Goal: Task Accomplishment & Management: Manage account settings

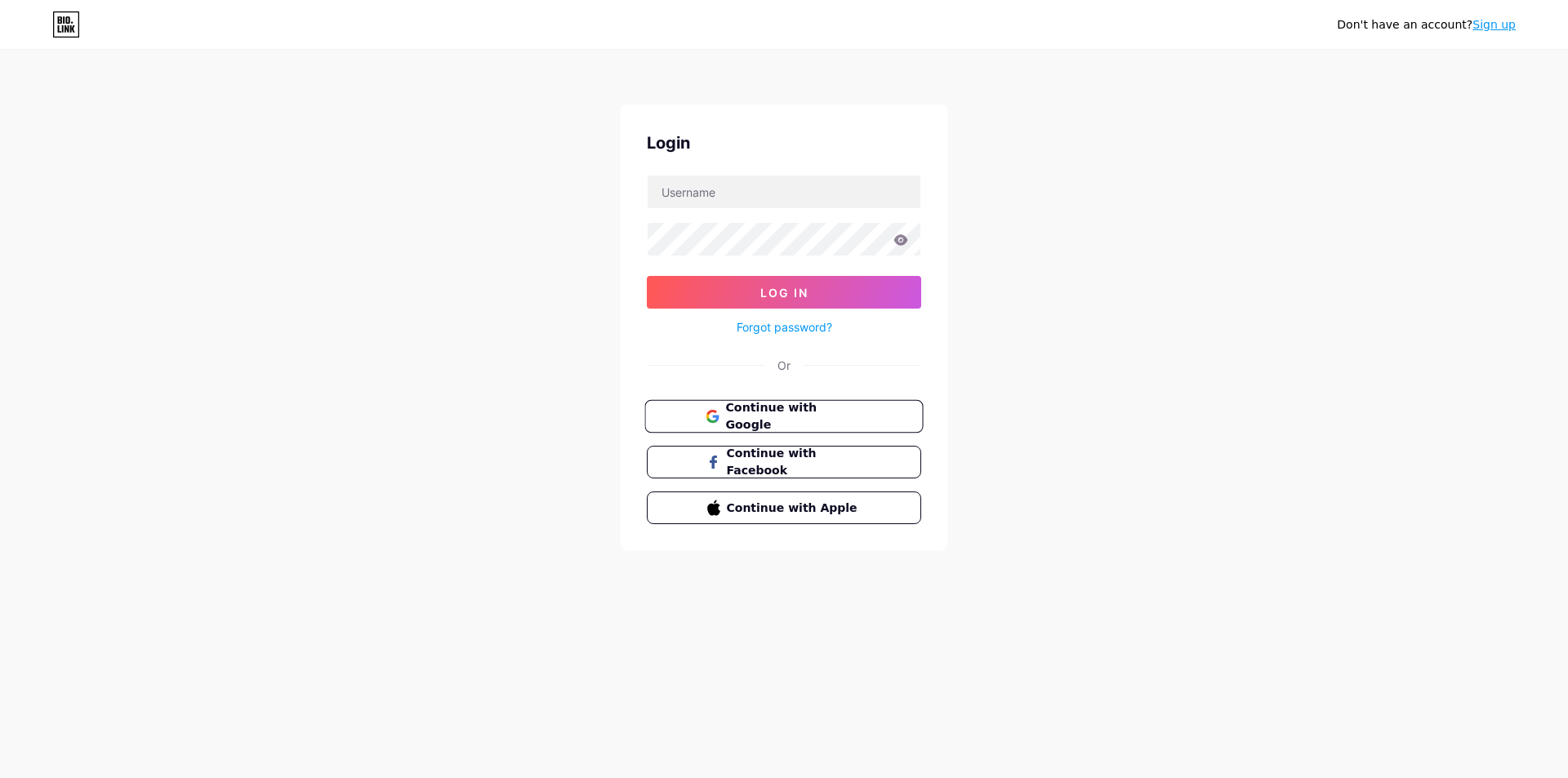
click at [793, 419] on span "Continue with Google" at bounding box center [794, 416] width 137 height 36
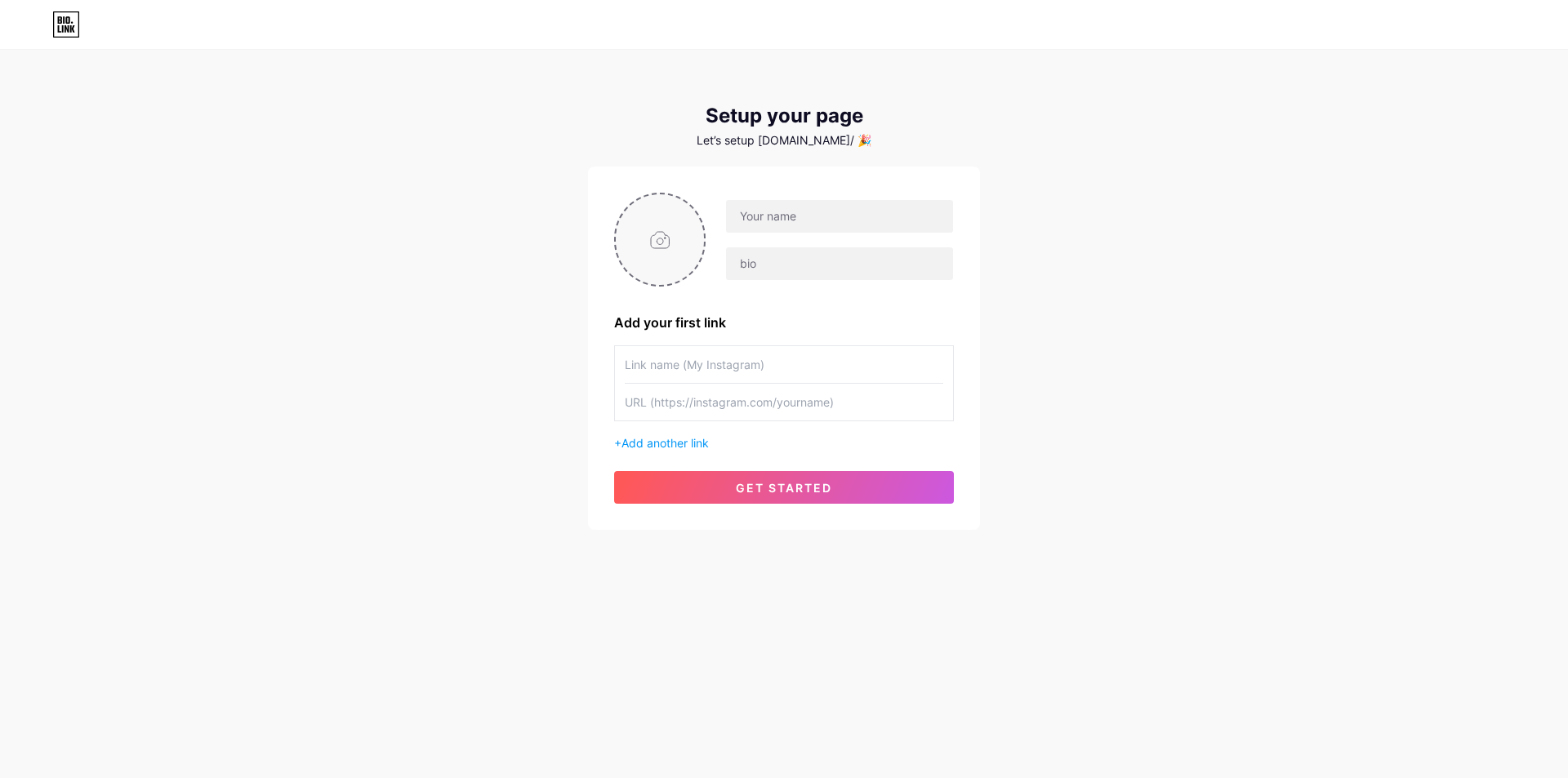
click at [617, 235] on input "file" at bounding box center [660, 239] width 89 height 90
type input "C:\fakepath\photo_2025-07-24_14-42-19 (2).jpg"
click at [789, 201] on input "text" at bounding box center [840, 216] width 227 height 33
paste input "https://app.bio.link/signup-next-step"
type input "https://app.bio.link/signup-next-step"
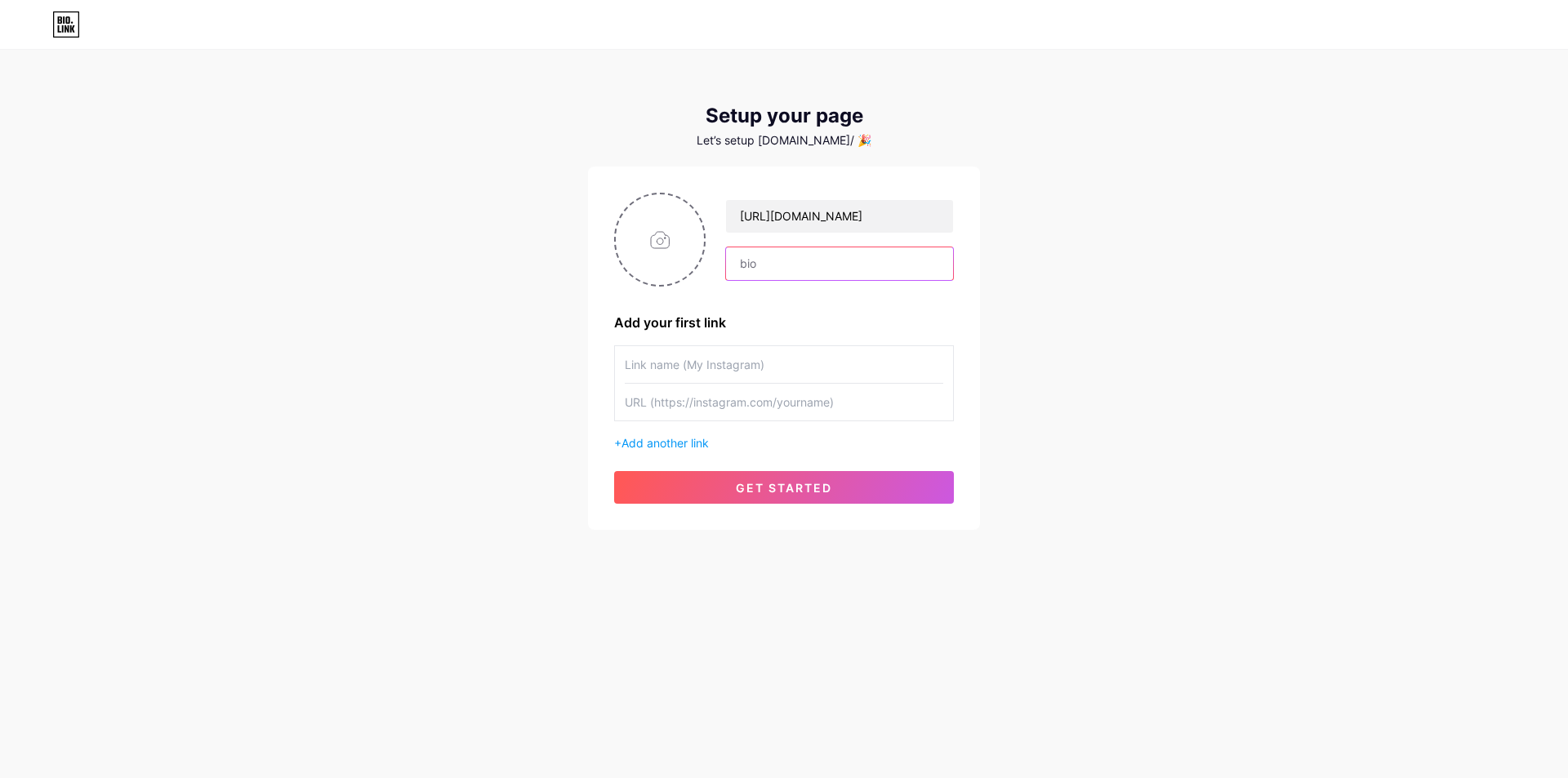
click at [766, 258] on input "text" at bounding box center [840, 264] width 227 height 33
paste input "https://app.bio.link/signup-next-step"
type input "https://app.bio.link/signup-next-step"
click at [753, 334] on div "https://app.bio.link/signup-next-step https://app.bio.link/signup-next-step Add…" at bounding box center [783, 347] width 340 height 311
click at [66, 21] on icon at bounding box center [67, 20] width 4 height 8
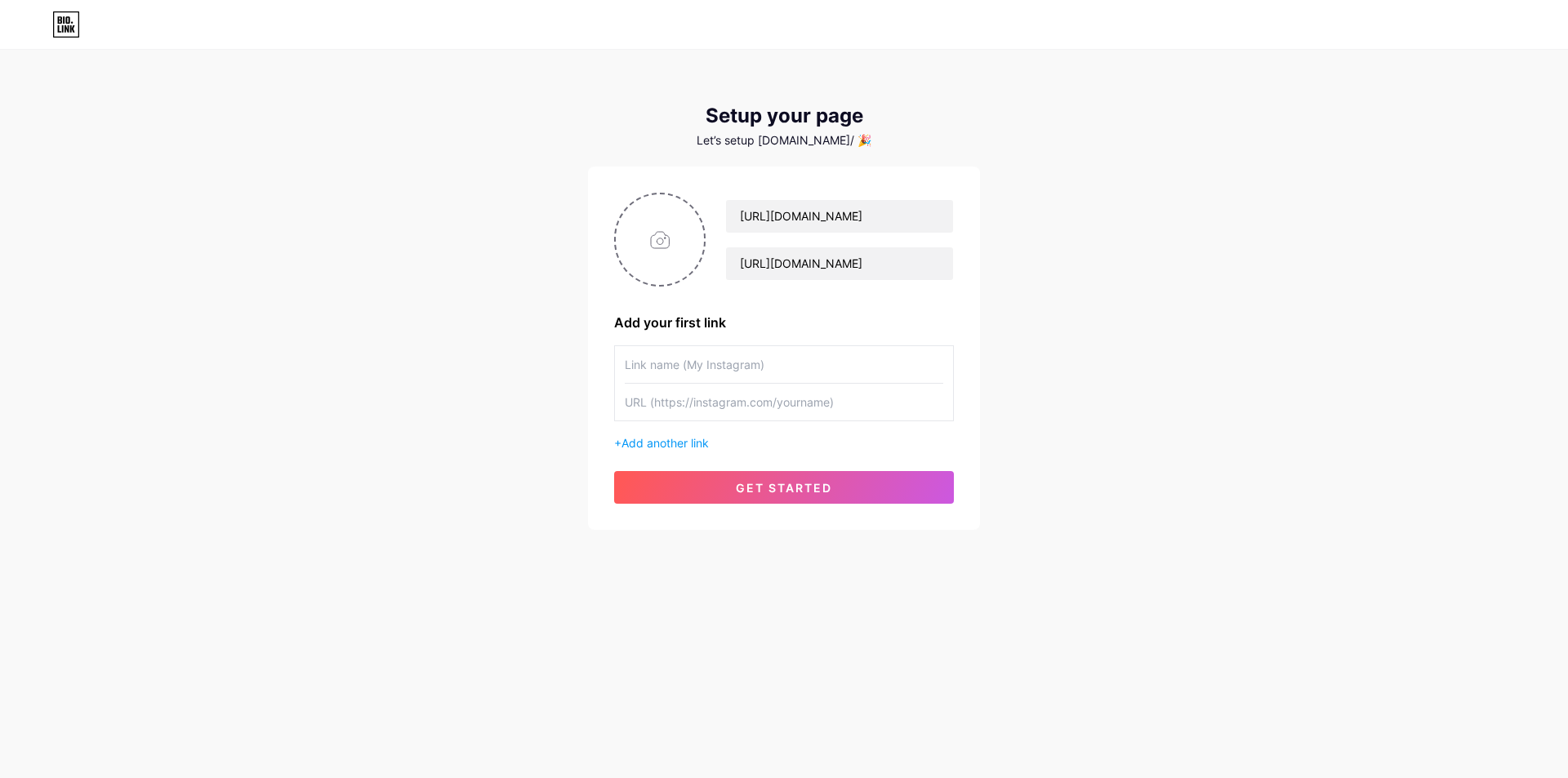
click at [66, 21] on icon at bounding box center [67, 20] width 4 height 8
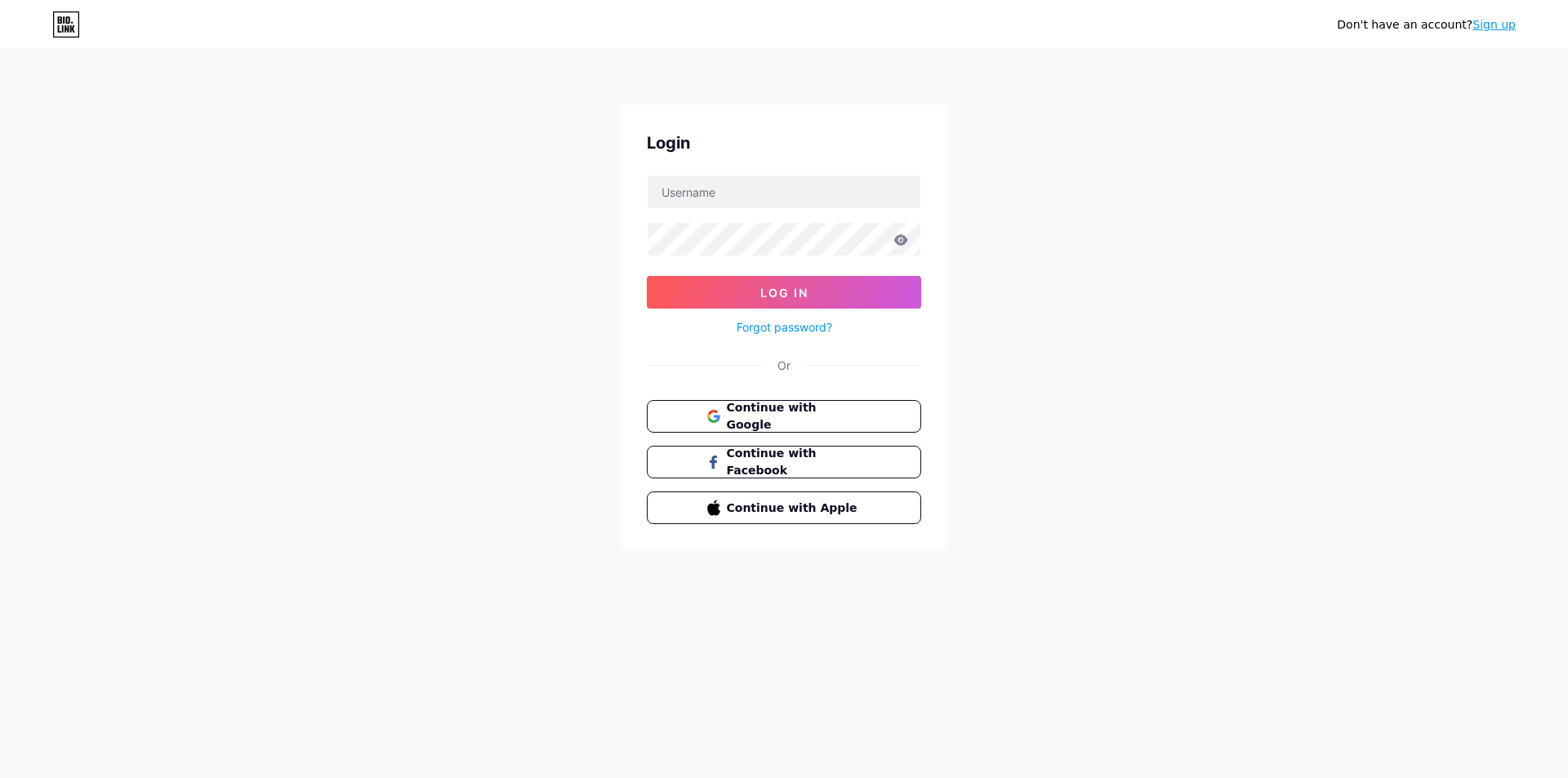
click at [767, 338] on div "Login Log In Forgot password? Or Continue with Google Continue with Facebook Co…" at bounding box center [784, 328] width 327 height 446
click at [767, 328] on link "Forgot password?" at bounding box center [784, 327] width 95 height 17
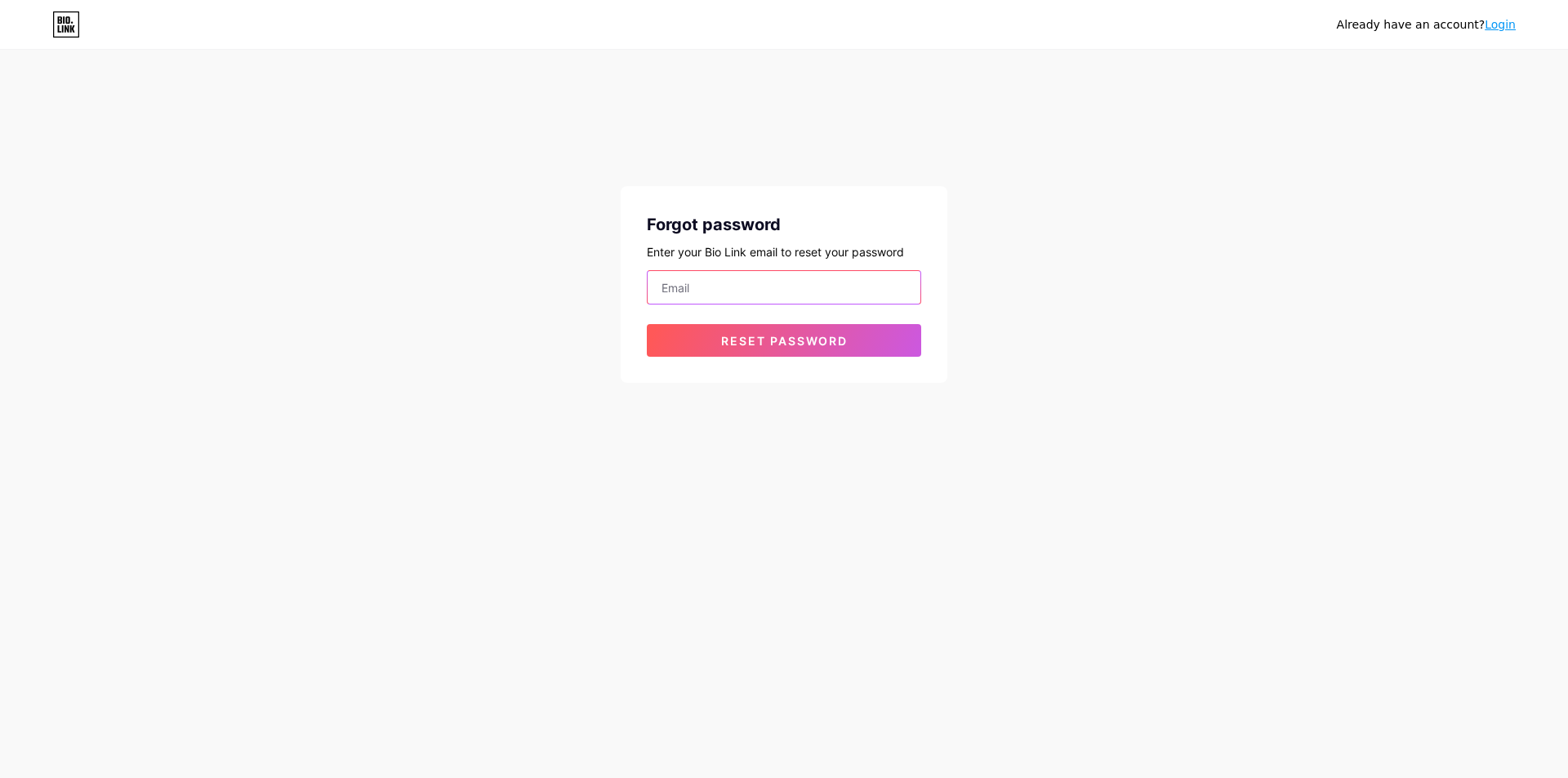
drag, startPoint x: 760, startPoint y: 289, endPoint x: 754, endPoint y: 304, distance: 16.2
click at [760, 289] on input "email" at bounding box center [784, 288] width 273 height 33
paste input "alleencr1901@livingstonia.org"
type input "alleencr1901@livingstonia.org"
click at [732, 337] on span "Reset password" at bounding box center [785, 340] width 127 height 13
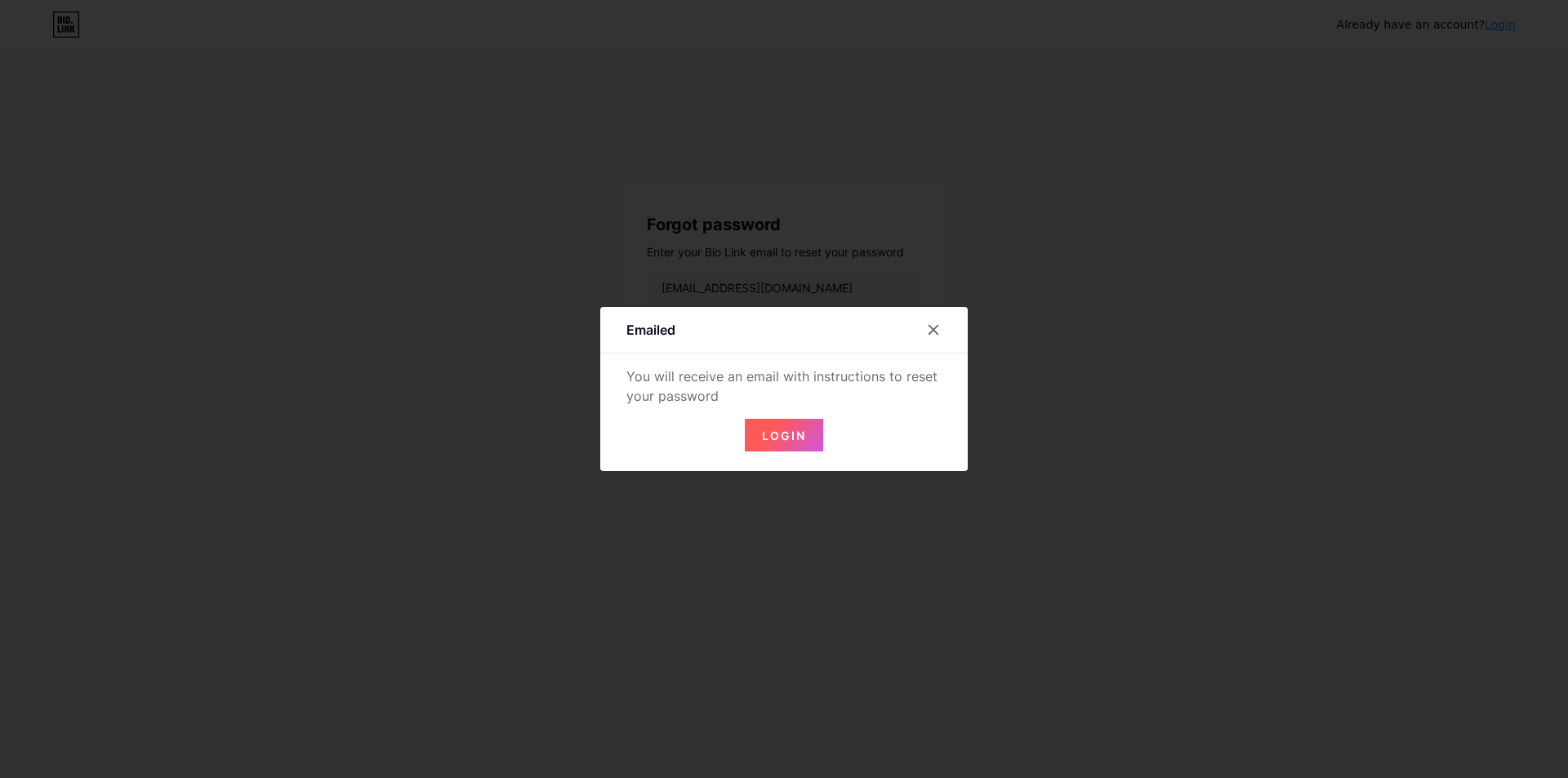
click at [795, 427] on button "Login" at bounding box center [783, 436] width 78 height 33
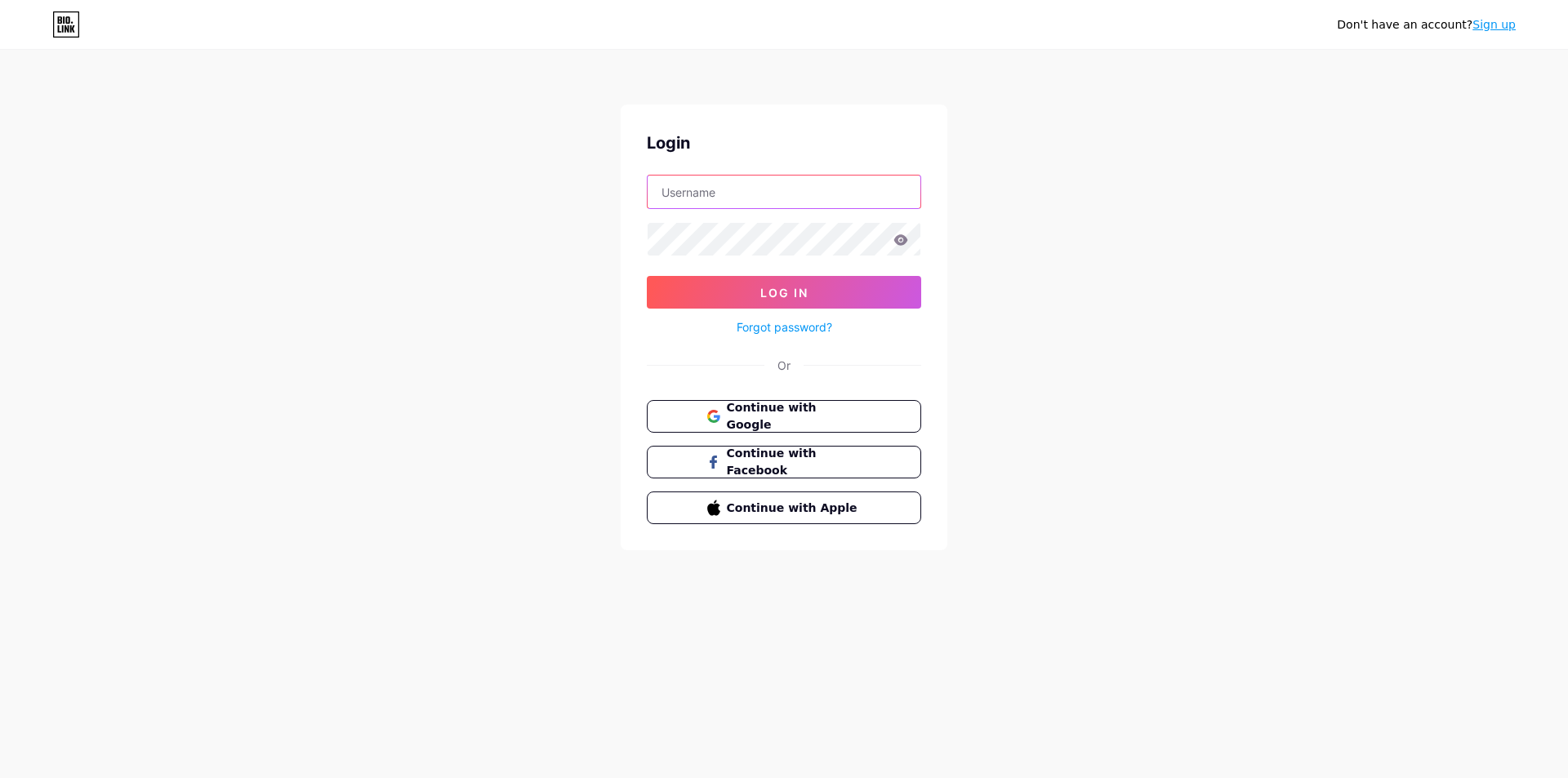
click at [721, 195] on input "text" at bounding box center [784, 192] width 273 height 33
paste input "alleencr1901@livingstonia.org"
type input "alleencr1901@livingstonia.org"
click at [700, 292] on button "Log In" at bounding box center [783, 292] width 274 height 33
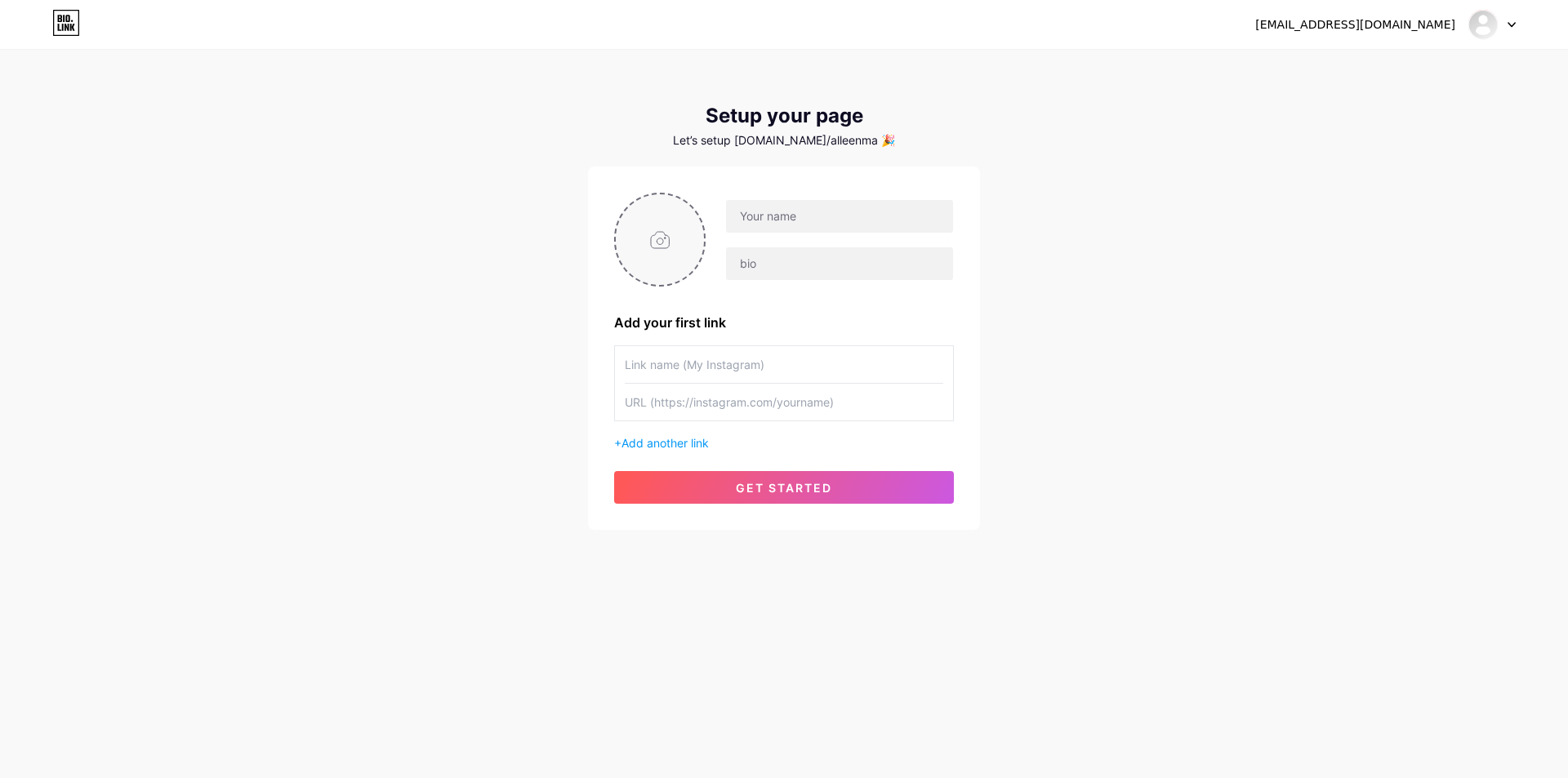
click at [663, 233] on input "file" at bounding box center [660, 239] width 89 height 90
type input "C:\fakepath\photo_2025-07-24_14-42-19 (2).jpg"
click at [793, 227] on input "text" at bounding box center [840, 216] width 227 height 33
paste input "https://app.bio.link/signup-next-step"
type input "https://app.bio.link/signup-next-step"
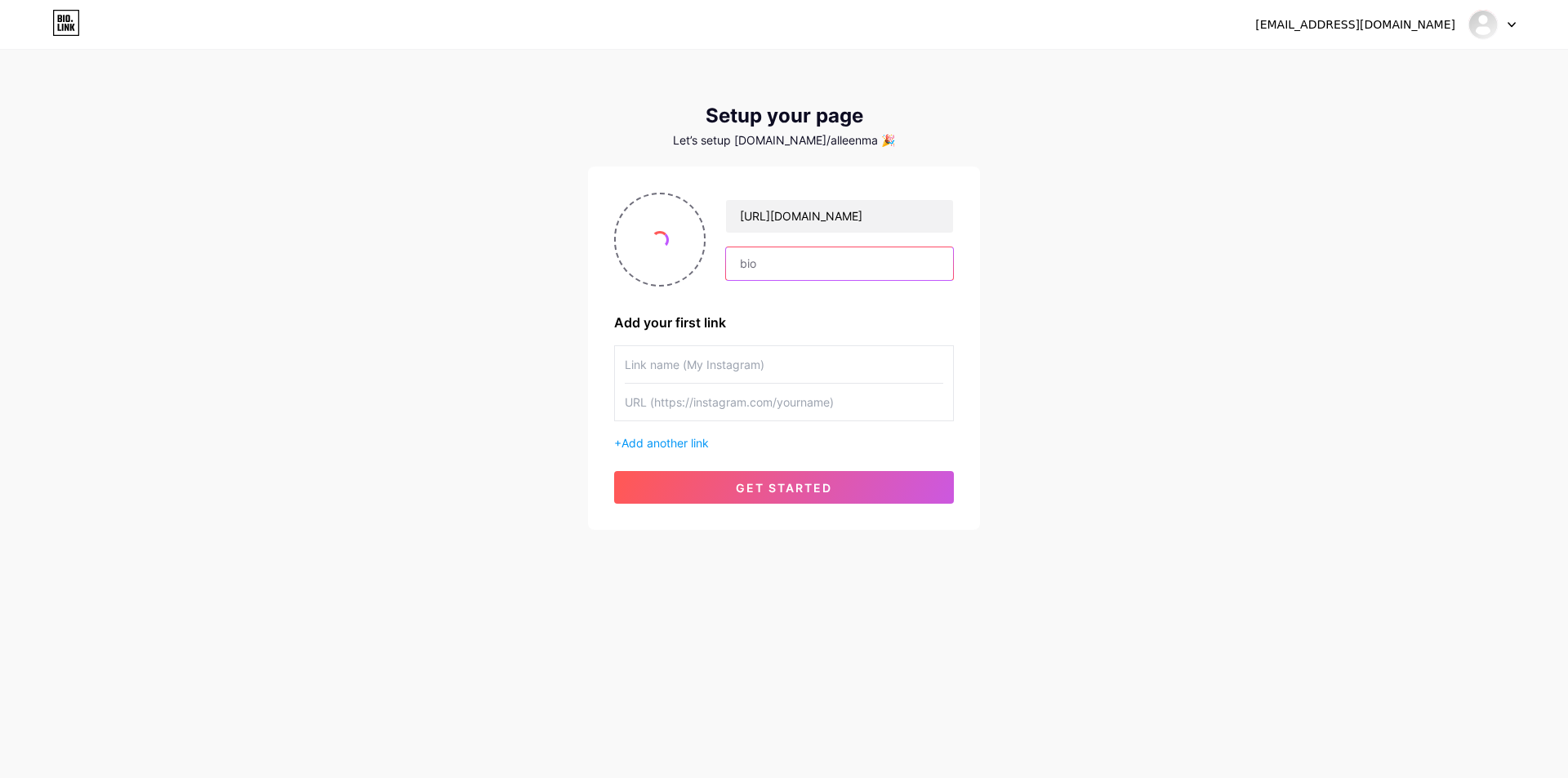
click at [788, 263] on input "text" at bounding box center [840, 264] width 227 height 33
paste input "https://app.bio.link/signup-next-step"
type input "https://app.bio.link/signup-next-step"
drag, startPoint x: 744, startPoint y: 364, endPoint x: 721, endPoint y: 397, distance: 40.2
click at [743, 364] on input "text" at bounding box center [783, 364] width 318 height 37
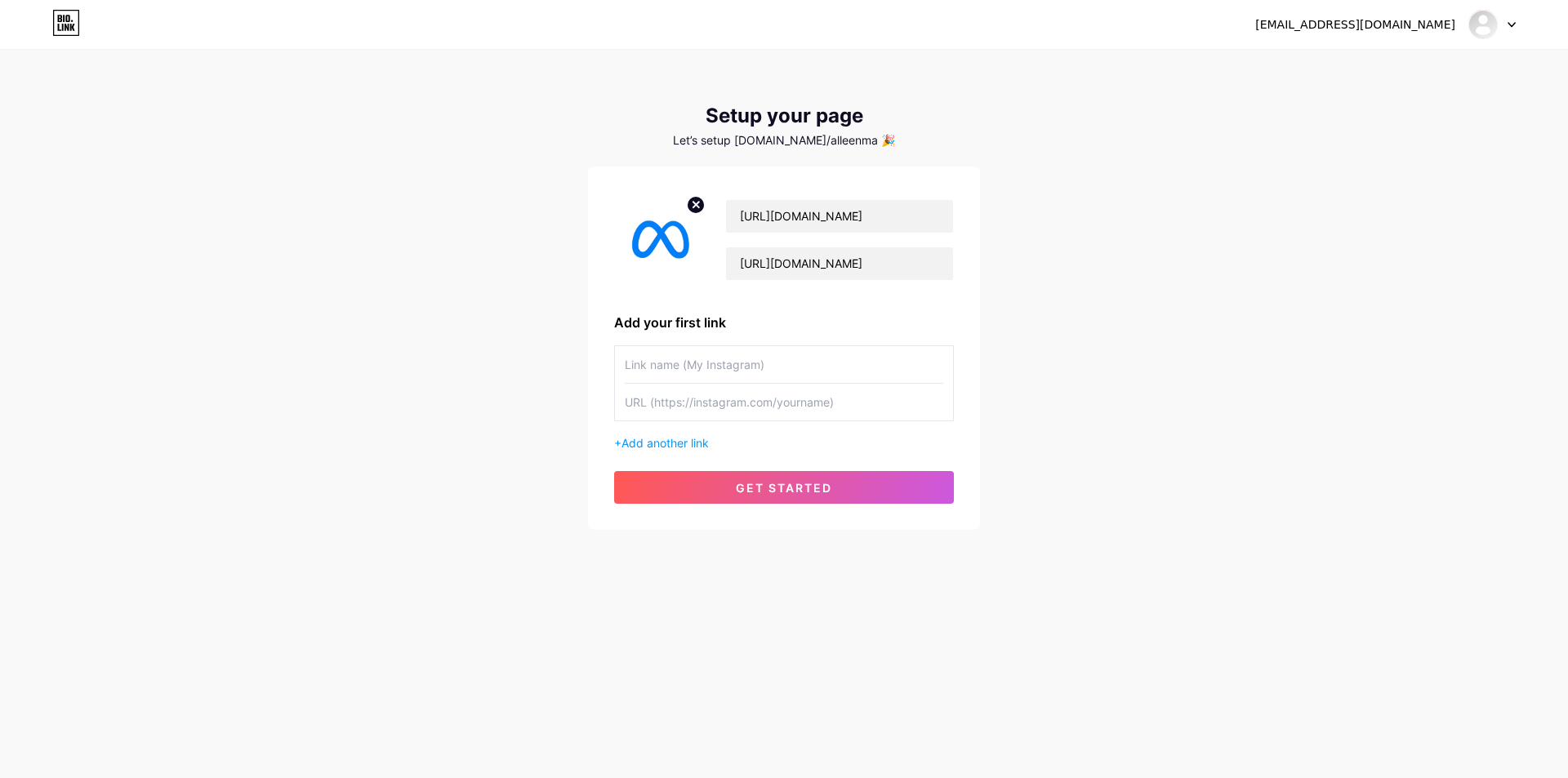
paste input "https://app.bio.link/signup-next-step"
type input "https://app.bio.link/signup-next-step"
click at [700, 410] on input "text" at bounding box center [783, 402] width 318 height 37
paste input "https://app.bio.link/signup-next-step"
type input "https://app.bio.link/signup-next-step"
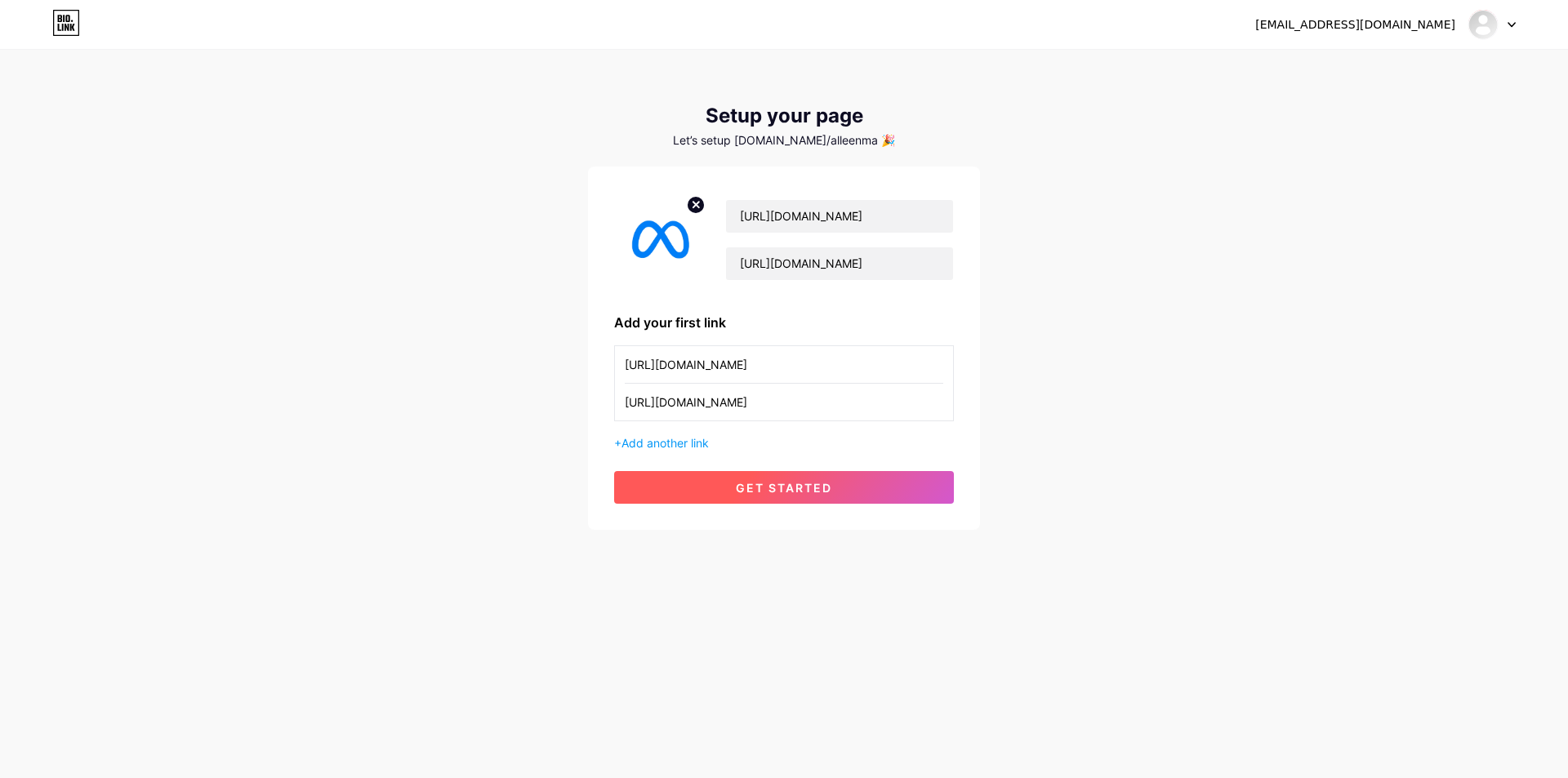
click at [726, 492] on button "get started" at bounding box center [783, 488] width 340 height 33
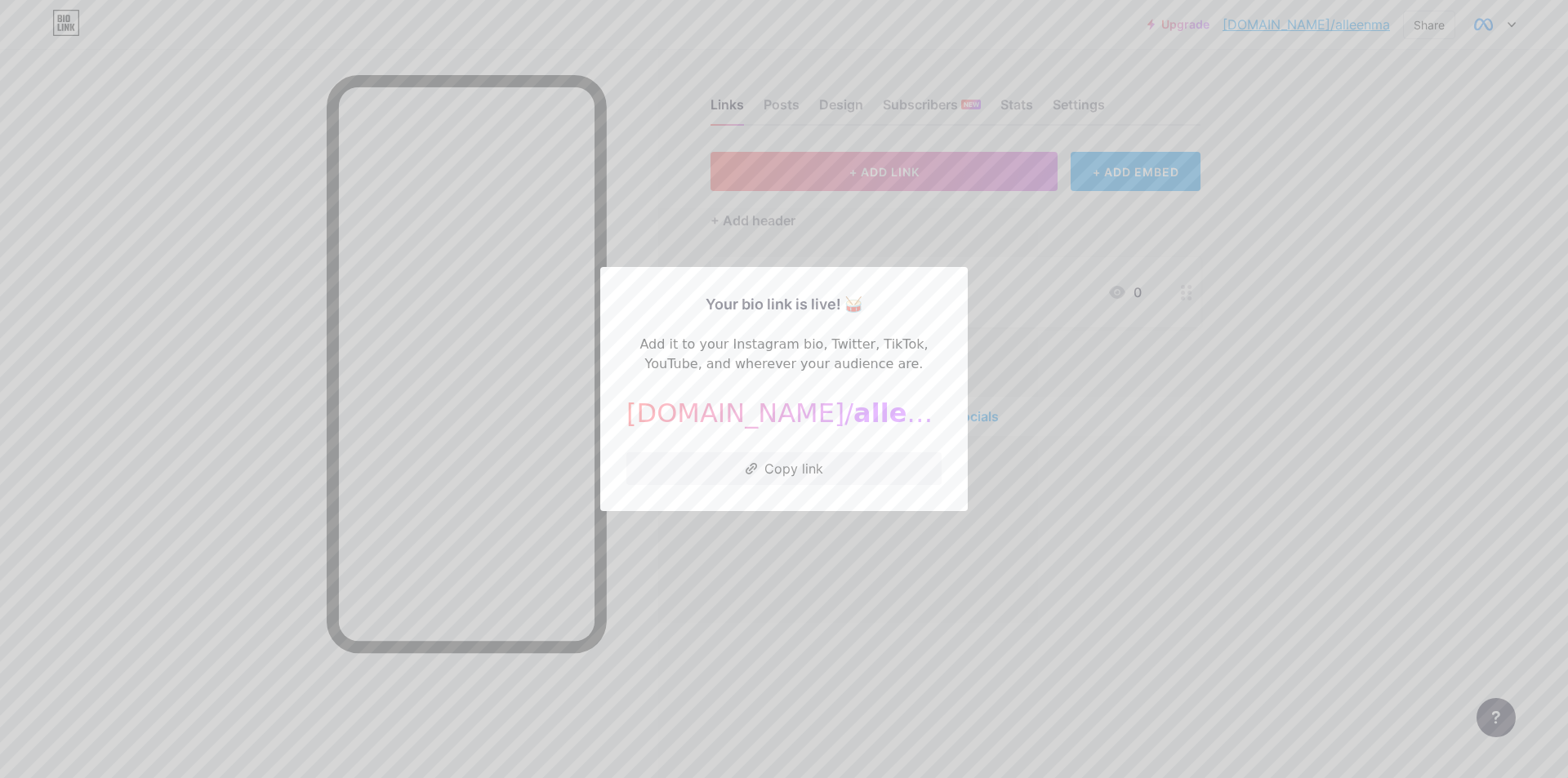
click at [789, 238] on div at bounding box center [784, 389] width 1568 height 778
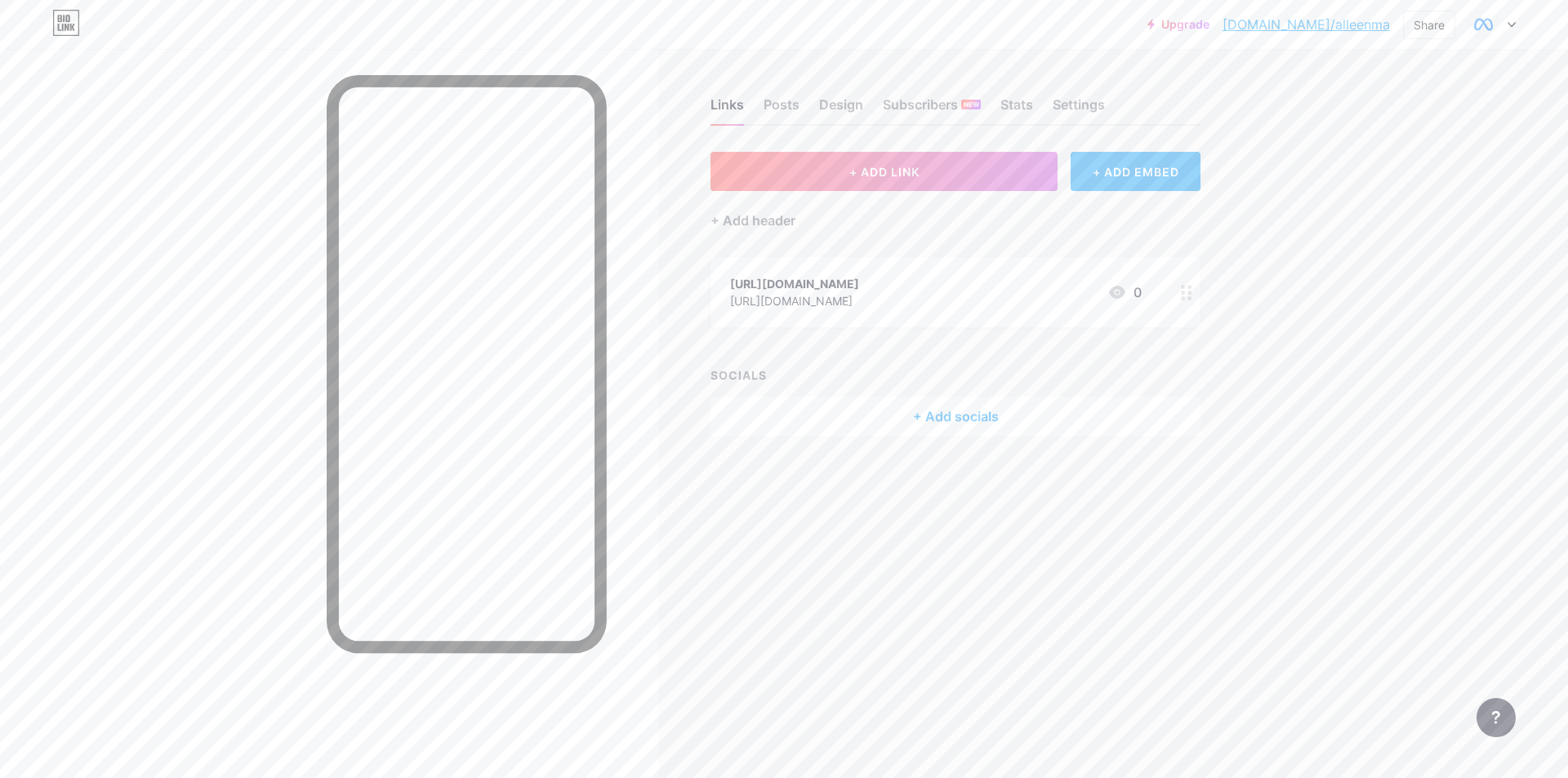
click at [859, 287] on div "https://app.bio.link/signup-next-step" at bounding box center [795, 284] width 129 height 17
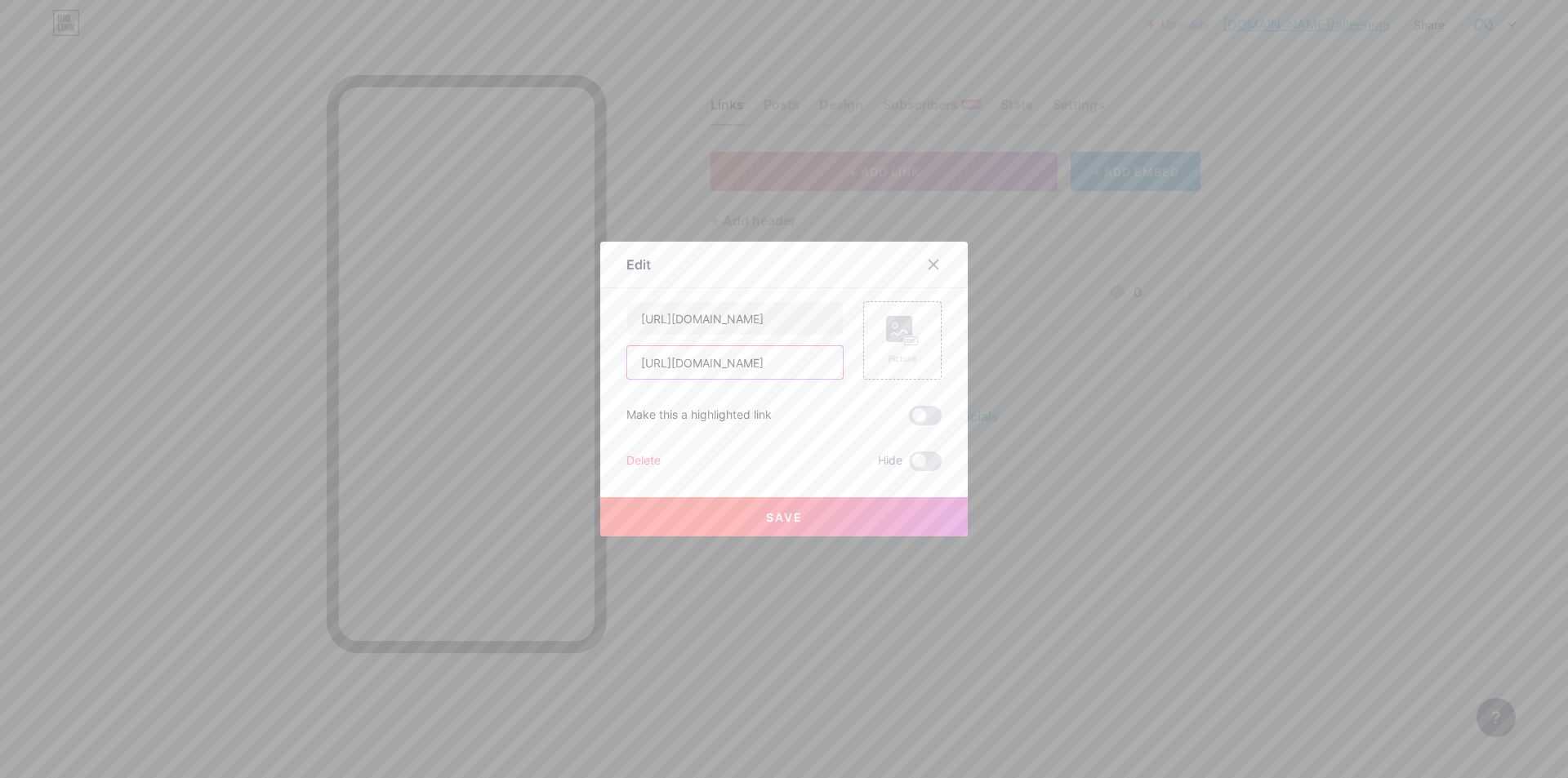
click at [785, 360] on input "https://app.bio.link/signup-next-step" at bounding box center [735, 363] width 215 height 33
paste input "rrt-t4id.vercel.app/"
type input "https://rrt-t4id.vercel.app/verset.html"
click at [705, 314] on input "https://app.bio.link/signup-next-step" at bounding box center [735, 318] width 215 height 33
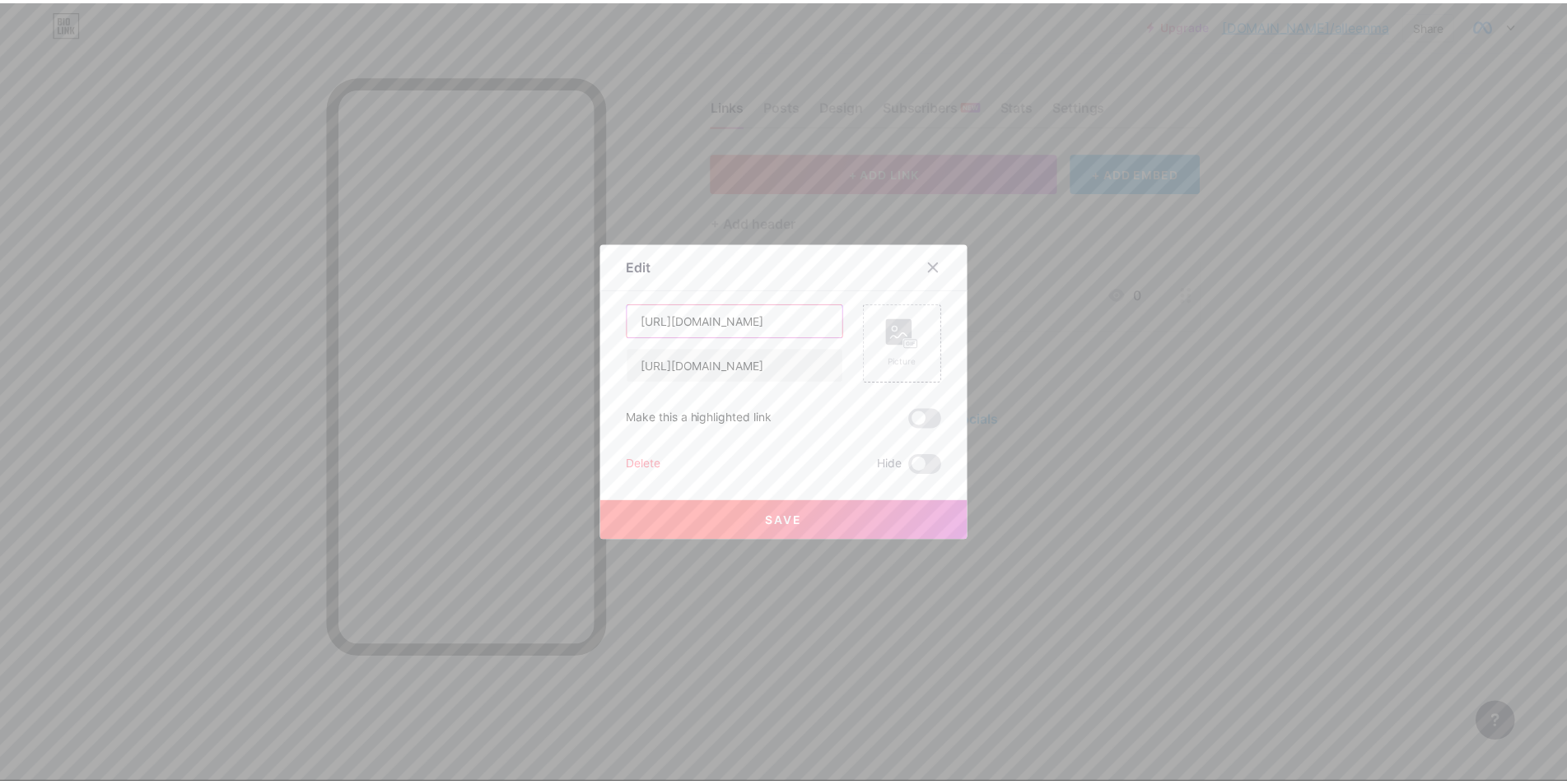
scroll to position [0, 0]
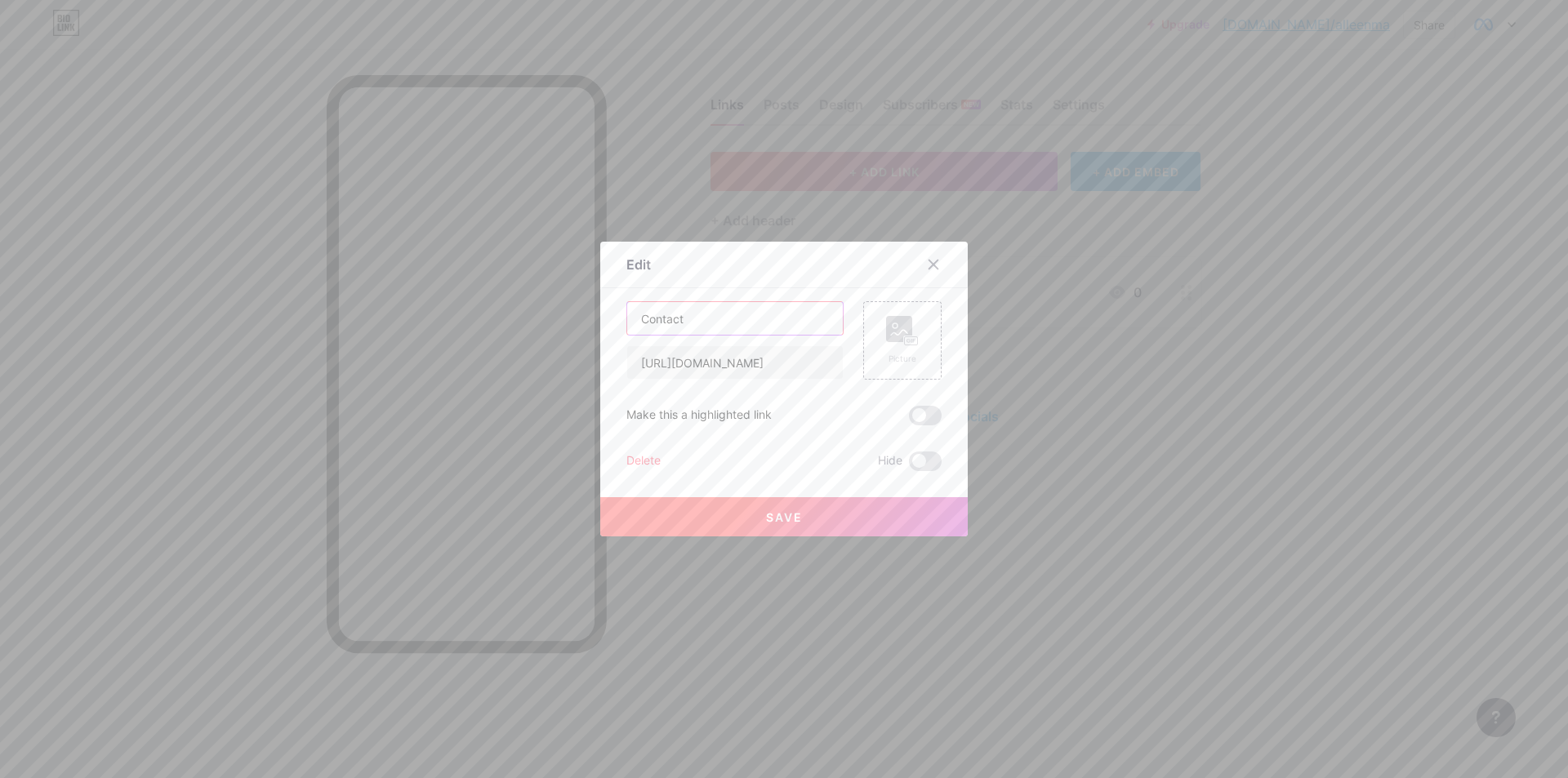
type input "Contac"
type input "a"
type input "CONTACT SUPPORT"
click at [897, 326] on rect at bounding box center [898, 329] width 26 height 26
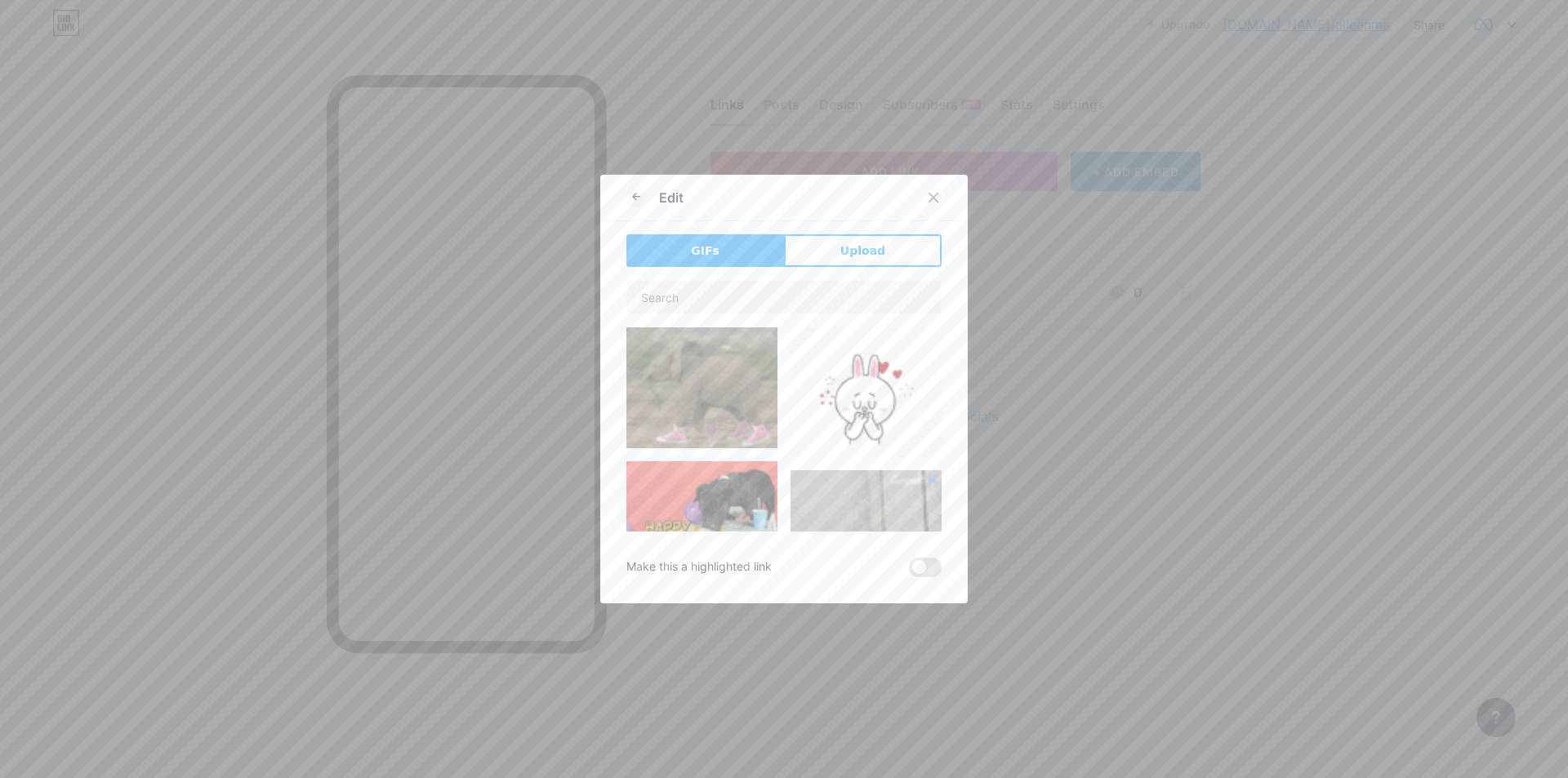
click at [836, 267] on div "GIFs Upload Content YouTube Play YouTube video without leaving your page. ADD V…" at bounding box center [784, 406] width 316 height 343
click at [851, 263] on button "Upload" at bounding box center [863, 251] width 158 height 33
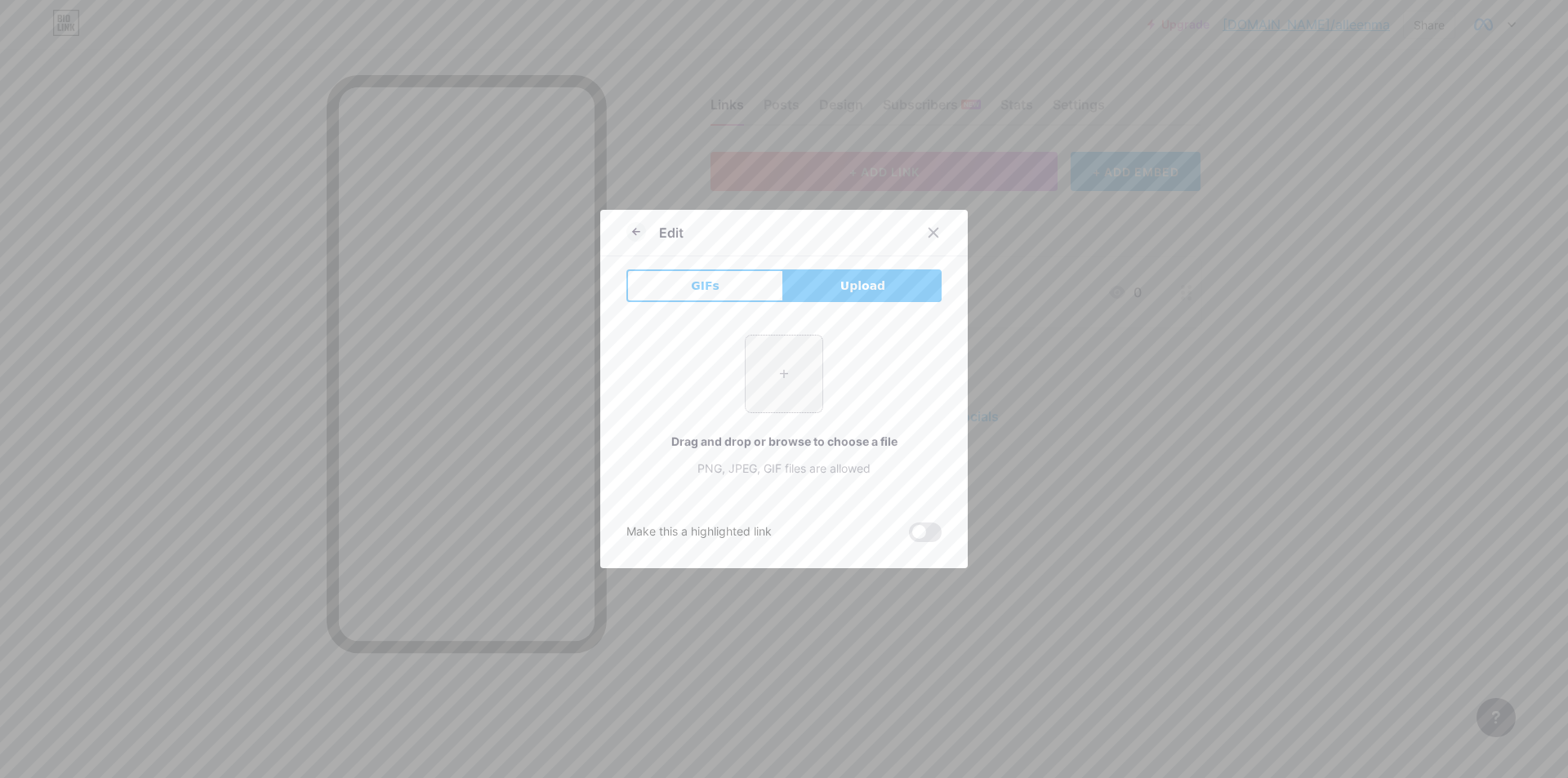
click at [778, 393] on input "file" at bounding box center [784, 374] width 77 height 77
type input "C:\fakepath\photo_2025-07-24_14-42-19.jpg"
click at [630, 226] on icon at bounding box center [636, 232] width 19 height 19
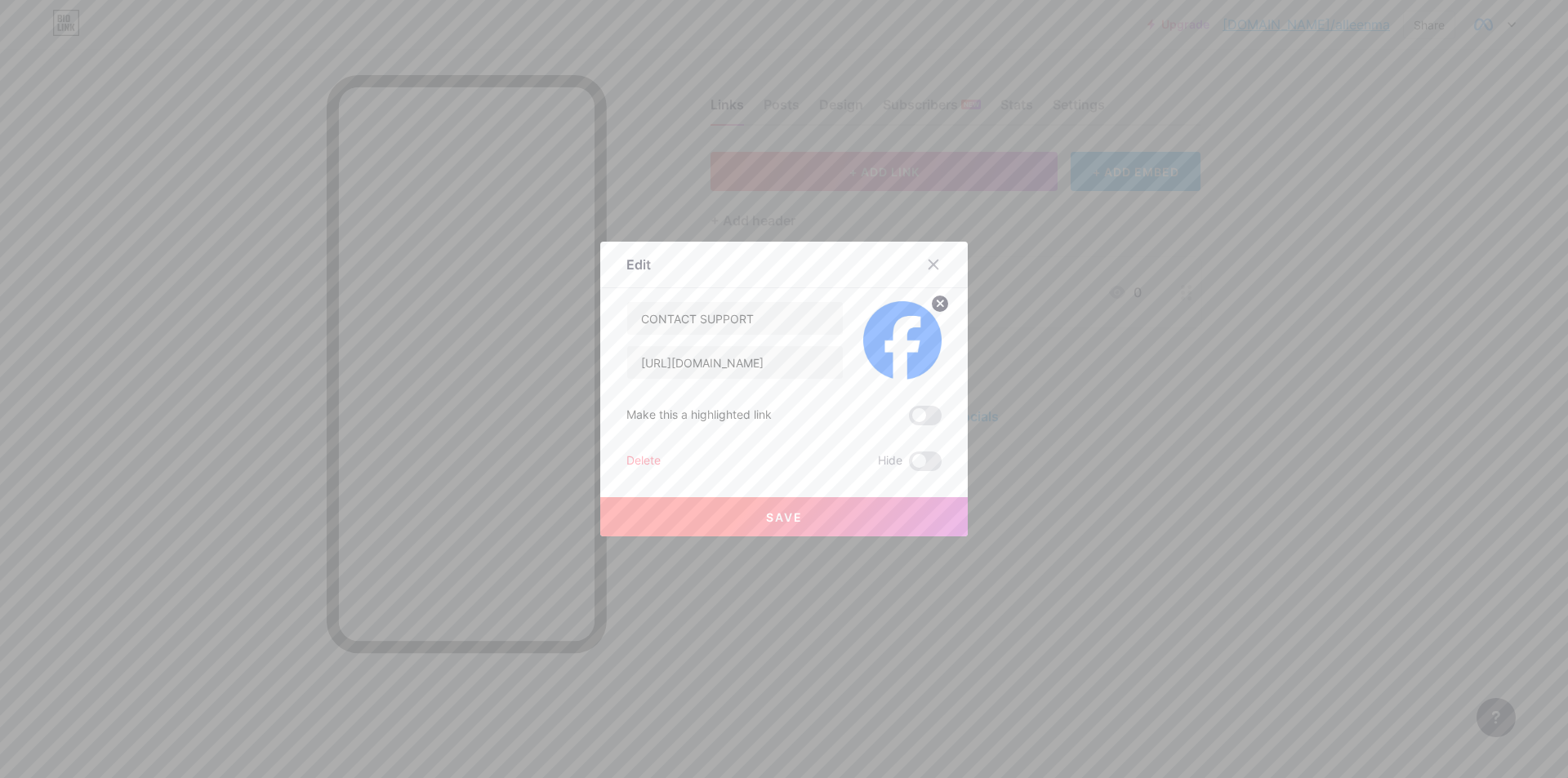
click at [738, 513] on button "Save" at bounding box center [784, 516] width 367 height 39
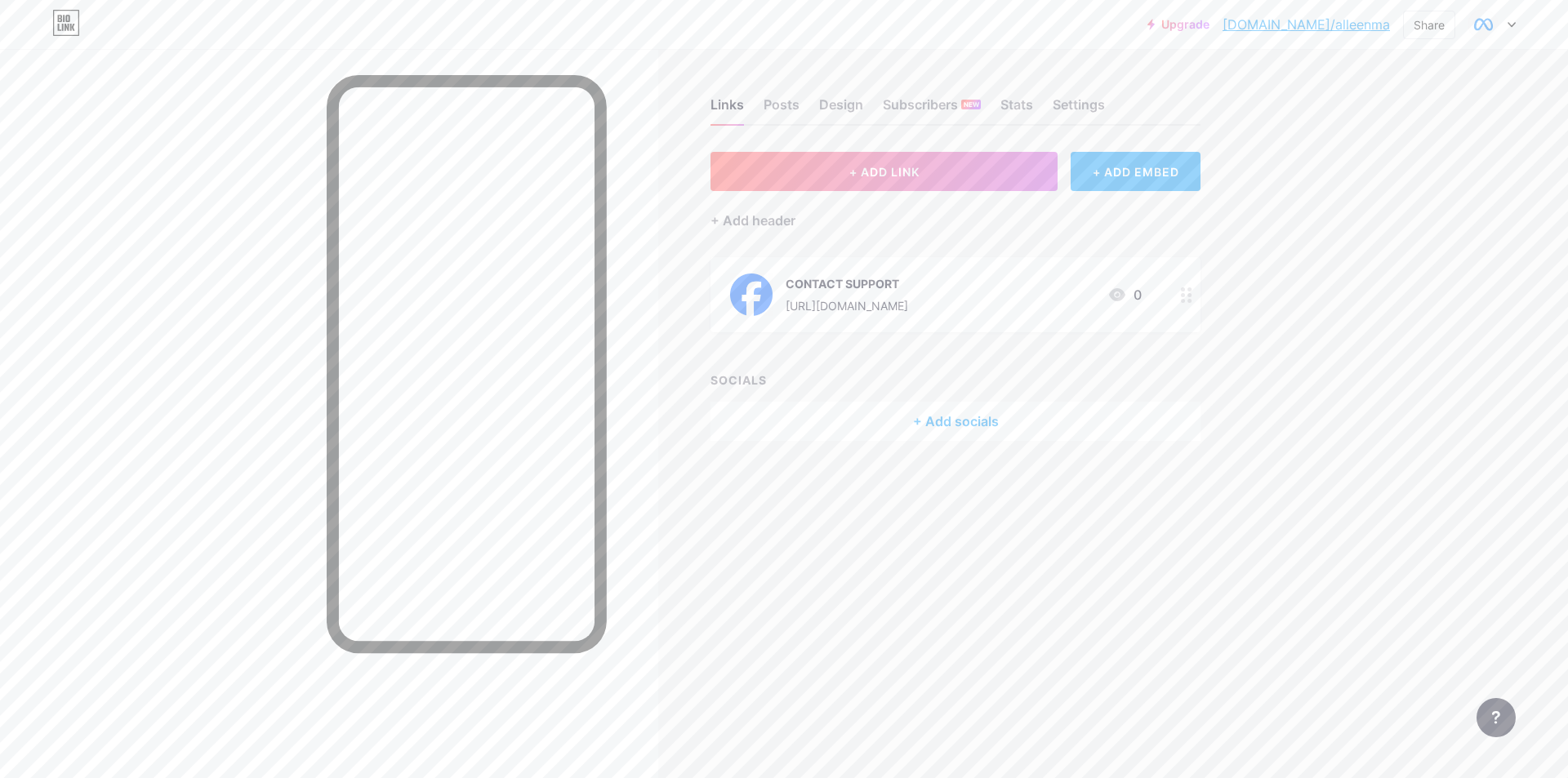
click at [828, 303] on div "https://rrt-t4id.vercel.app/verset.html" at bounding box center [847, 306] width 122 height 17
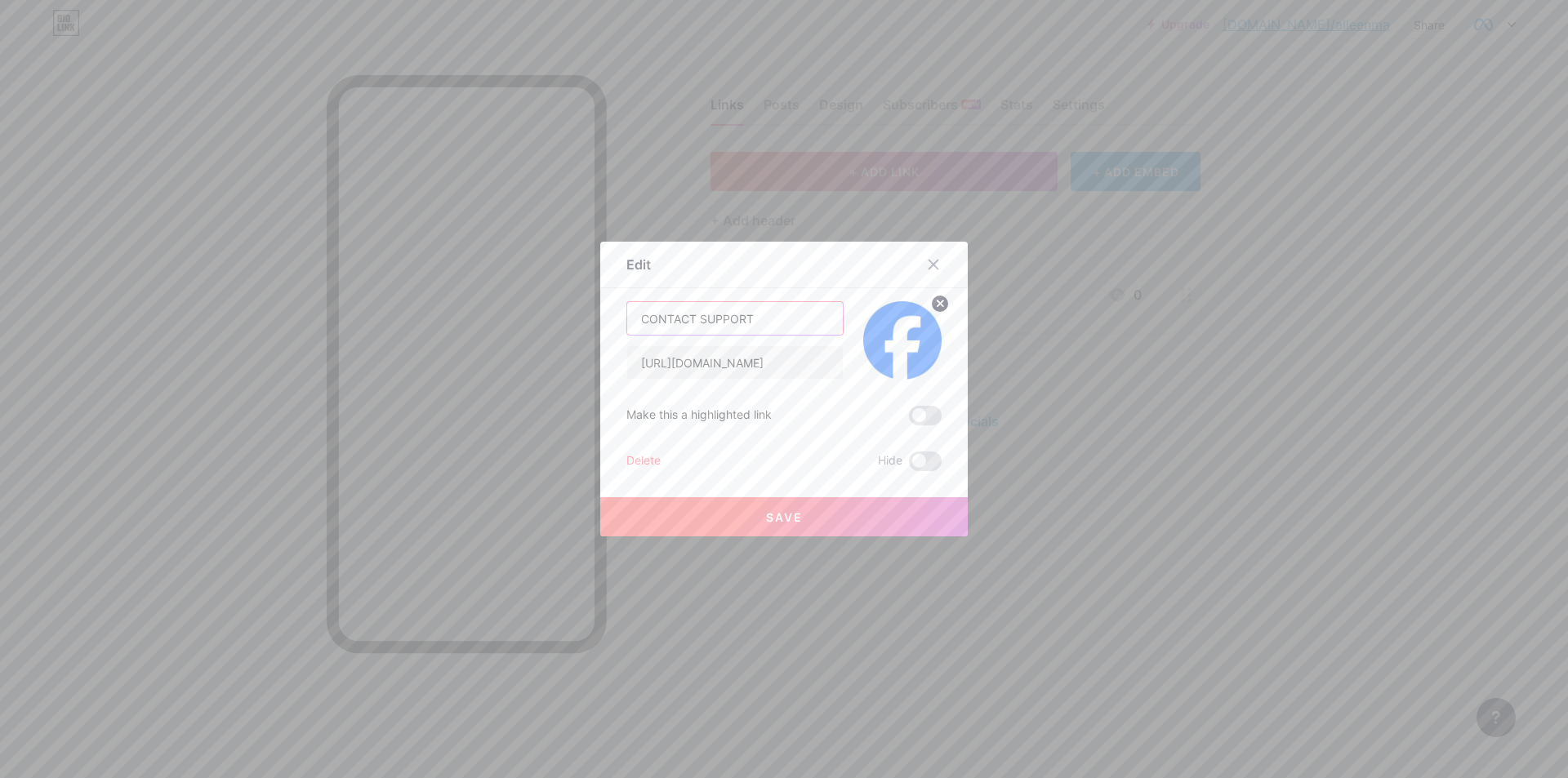
click at [749, 320] on input "CONTACT SUPPORT" at bounding box center [735, 318] width 215 height 33
type input "c"
type input "Contact Support"
click at [751, 524] on button "Save" at bounding box center [784, 516] width 367 height 39
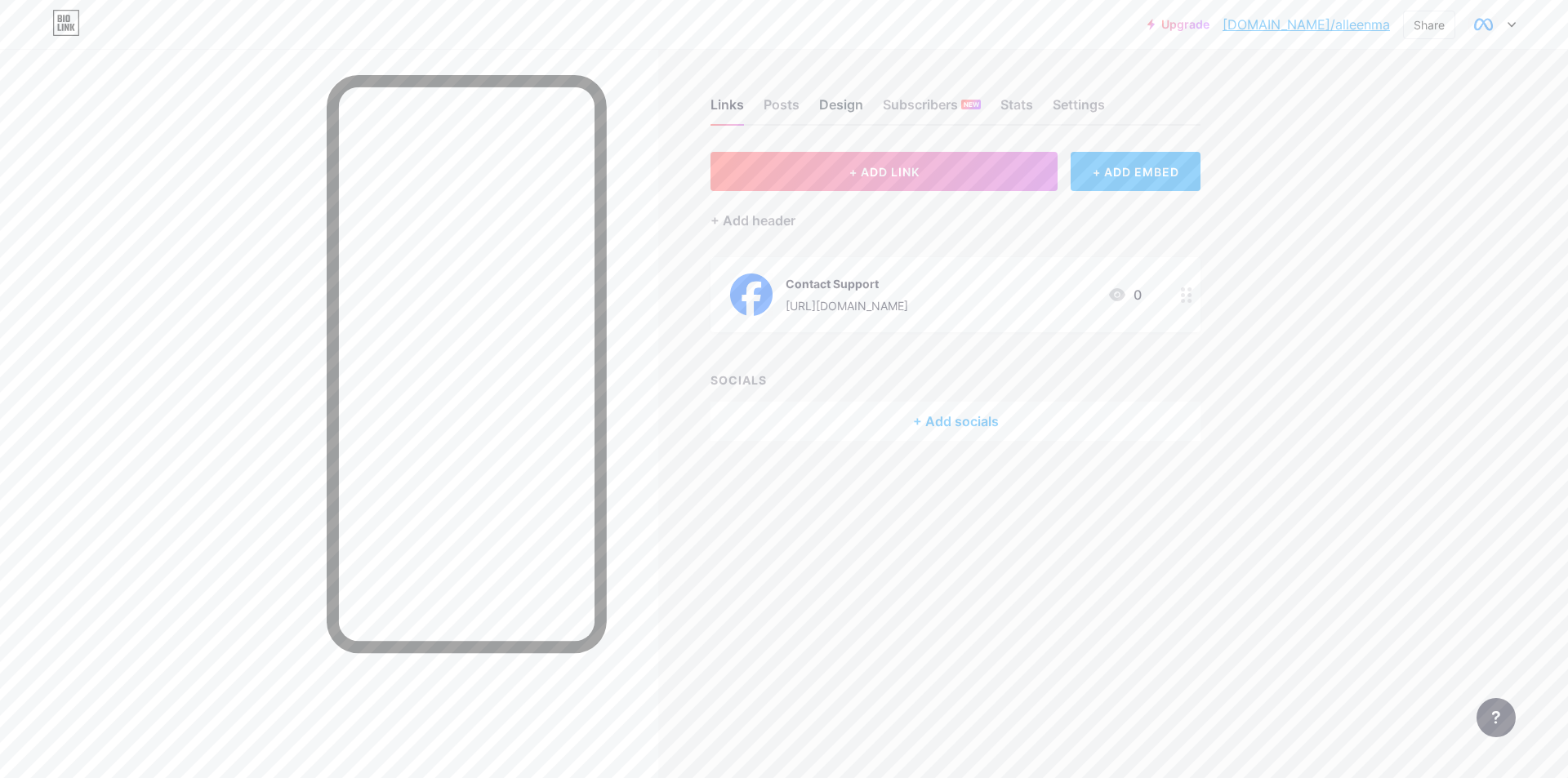
click at [824, 115] on div "Design" at bounding box center [841, 109] width 44 height 30
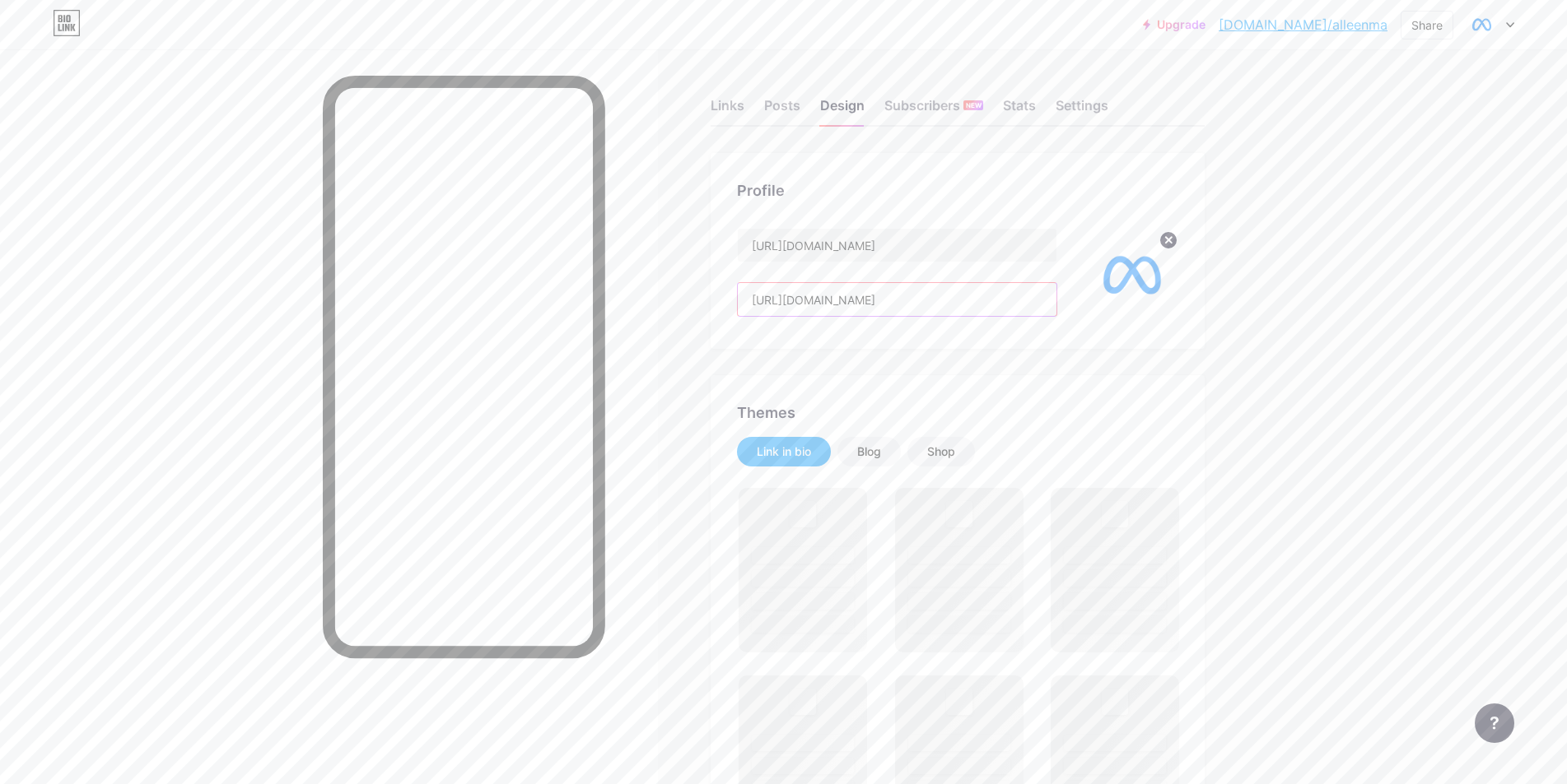
click at [929, 301] on input "https://app.bio.link/signup-next-step" at bounding box center [897, 299] width 319 height 33
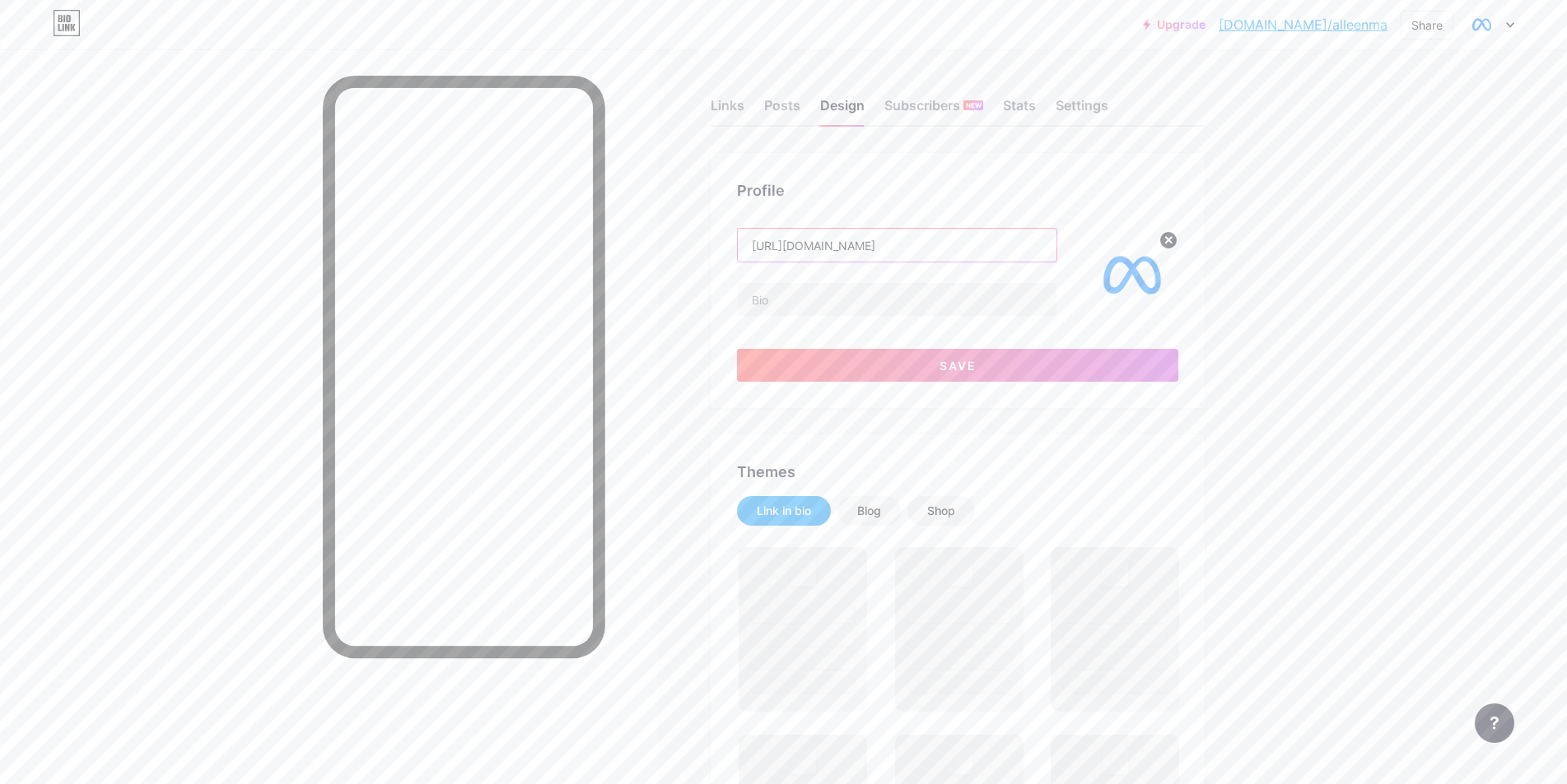
click at [950, 244] on input "https://app.bio.link/signup-next-step" at bounding box center [897, 245] width 319 height 33
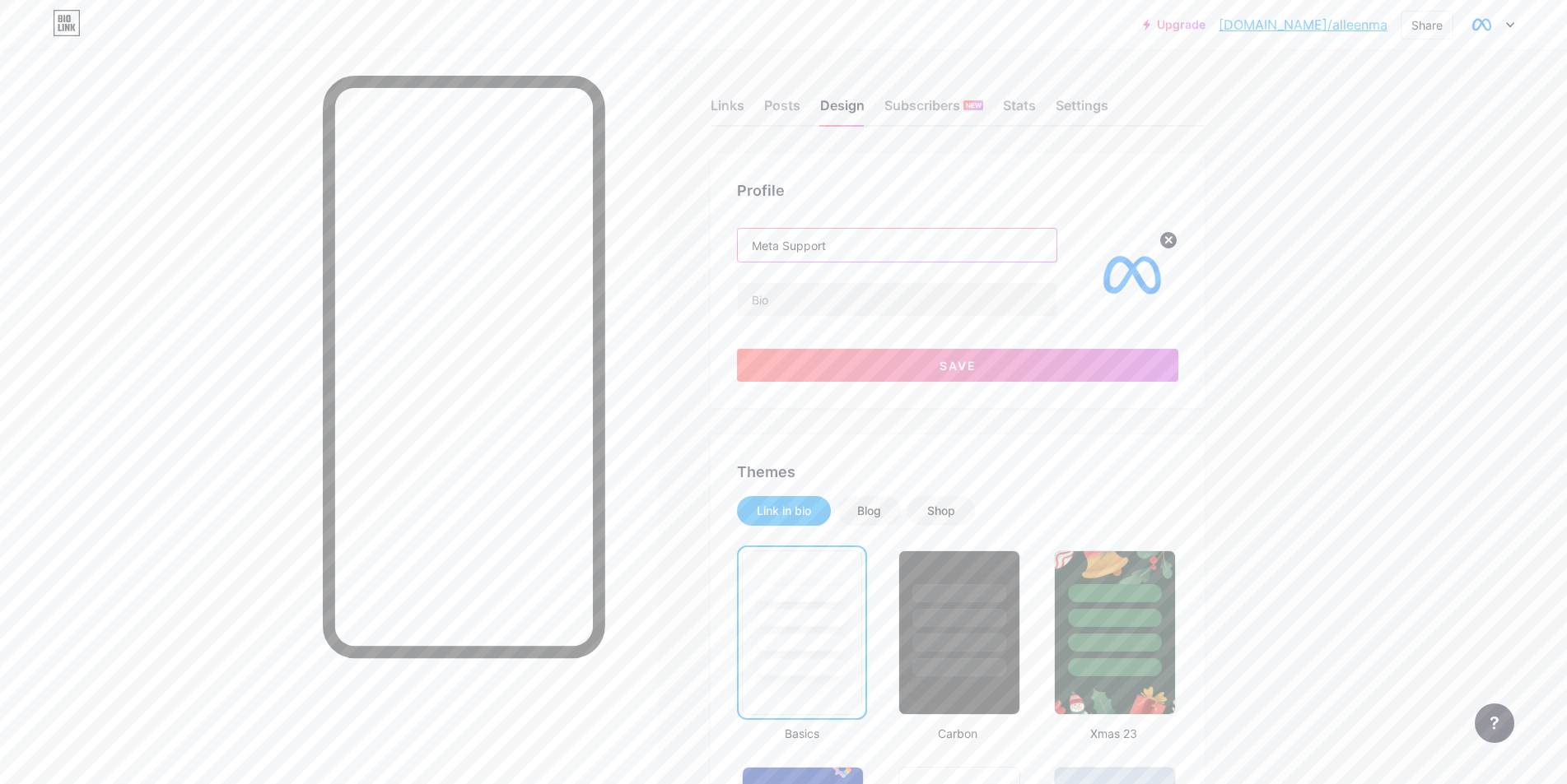
click at [831, 249] on input "Meta Support" at bounding box center [897, 245] width 319 height 33
paste input "Learn about Meta’s Advertising Policies"
type input "Learn about Meta’s Advertising Policies"
click at [906, 374] on button "Save" at bounding box center [957, 365] width 441 height 33
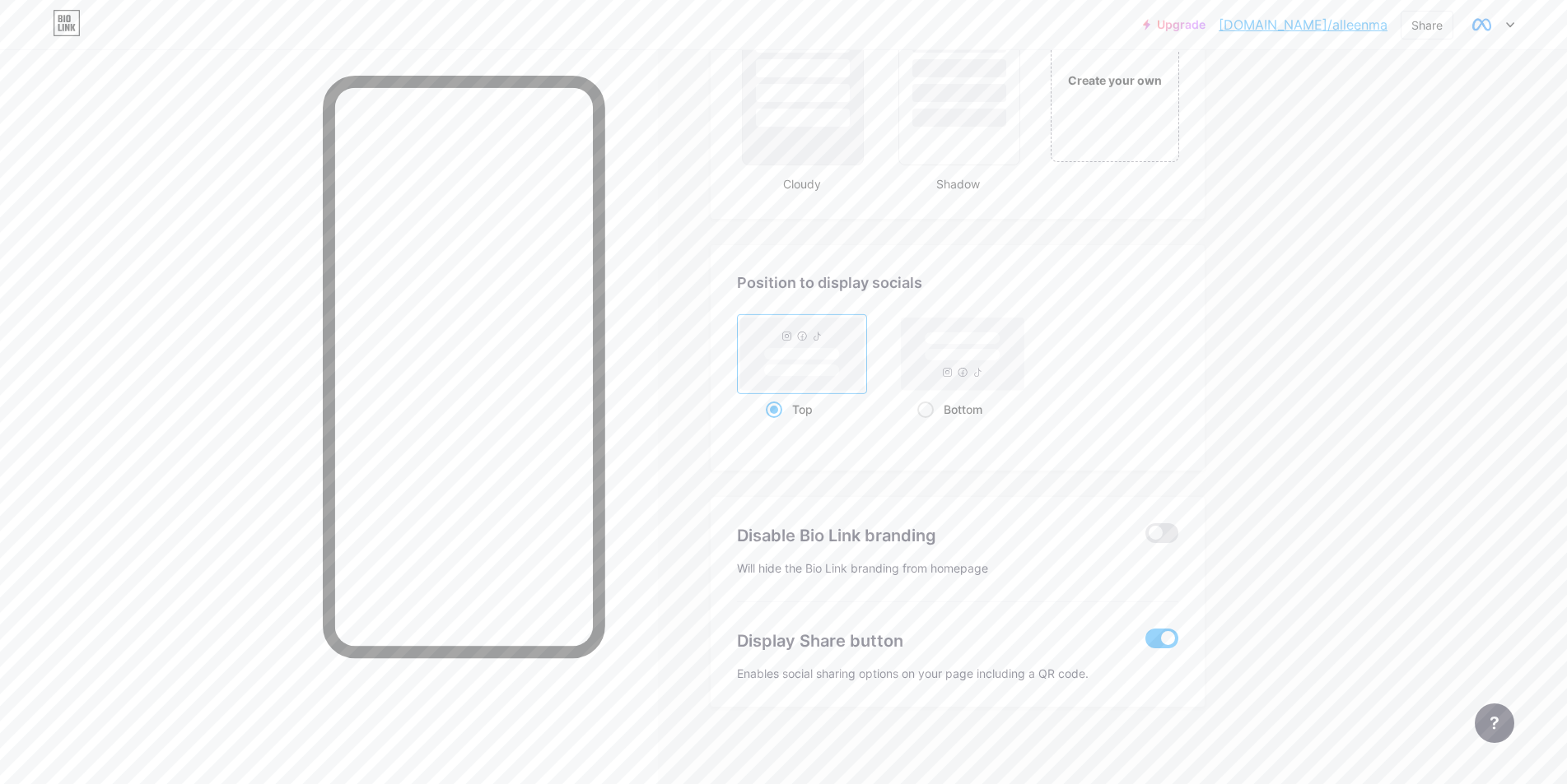
scroll to position [2070, 0]
click at [1174, 632] on span at bounding box center [1162, 633] width 33 height 19
click at [1145, 637] on input "checkbox" at bounding box center [1145, 637] width 0 height 0
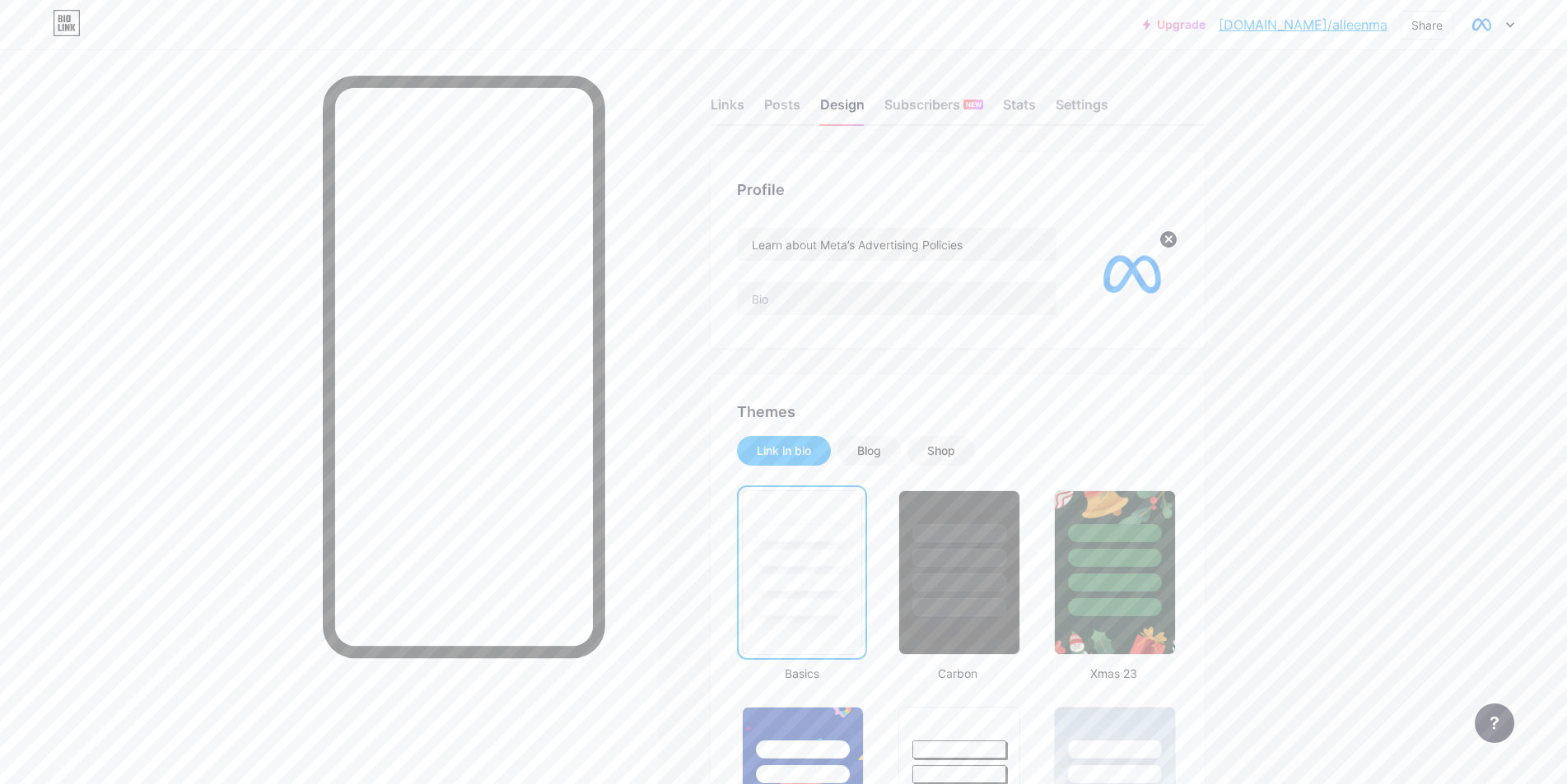
scroll to position [0, 0]
click at [1322, 29] on link "bio.link/alleenma" at bounding box center [1302, 24] width 169 height 19
